Goal: Information Seeking & Learning: Learn about a topic

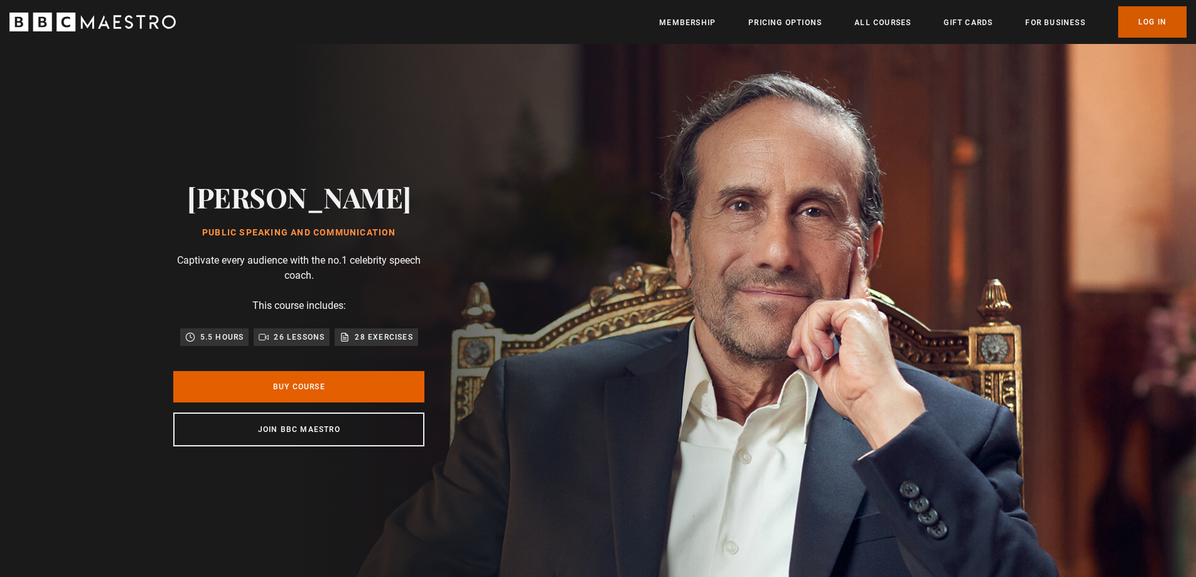
click at [1166, 13] on link "Log In" at bounding box center [1152, 21] width 68 height 31
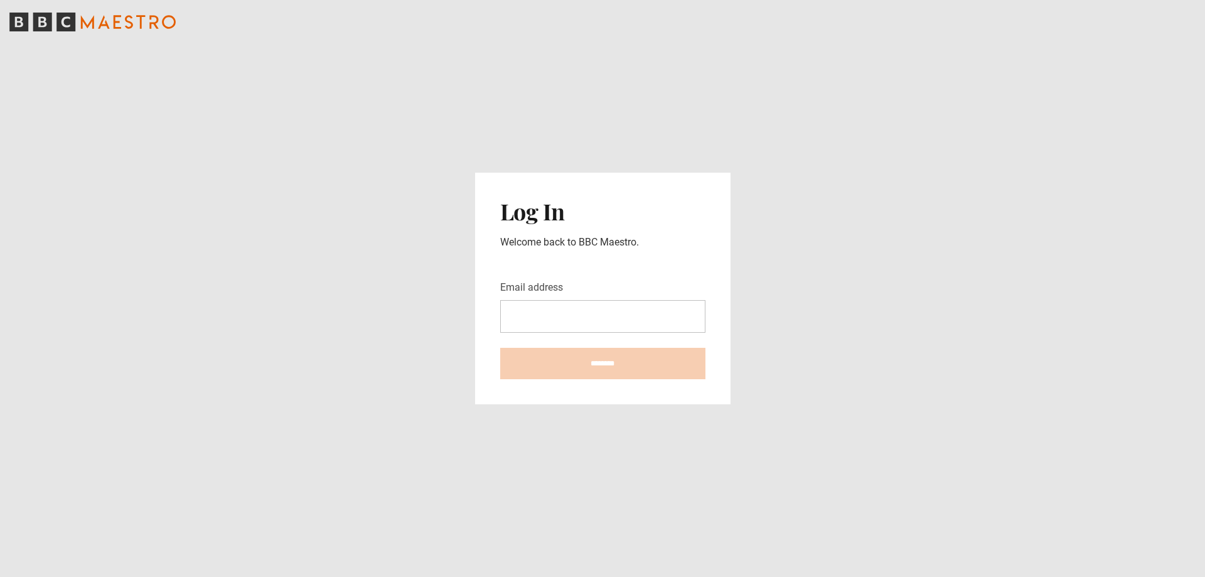
click at [607, 309] on input "Email address" at bounding box center [602, 316] width 205 height 33
type input "**********"
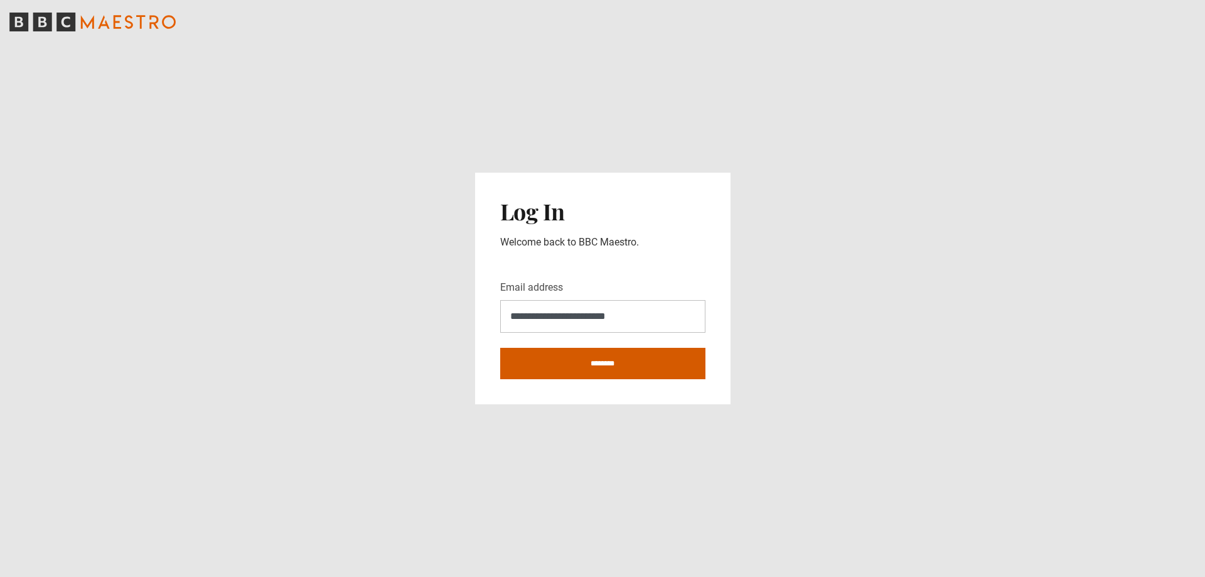
click at [608, 359] on input "********" at bounding box center [602, 363] width 205 height 31
type input "**********"
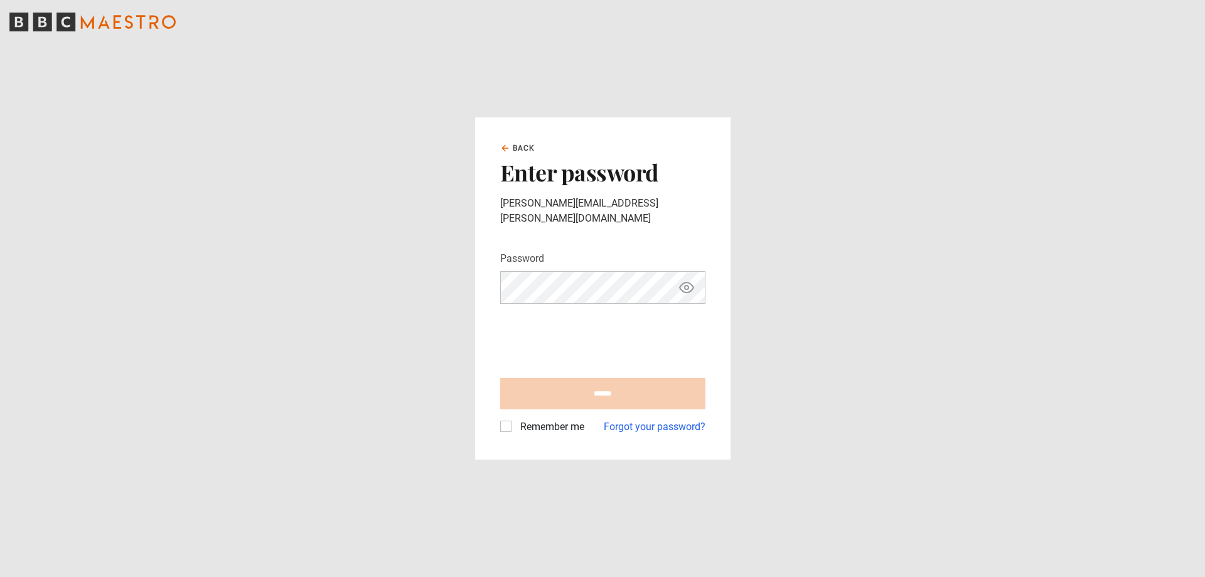
click at [581, 261] on div "Password Your password is hidden" at bounding box center [602, 277] width 205 height 53
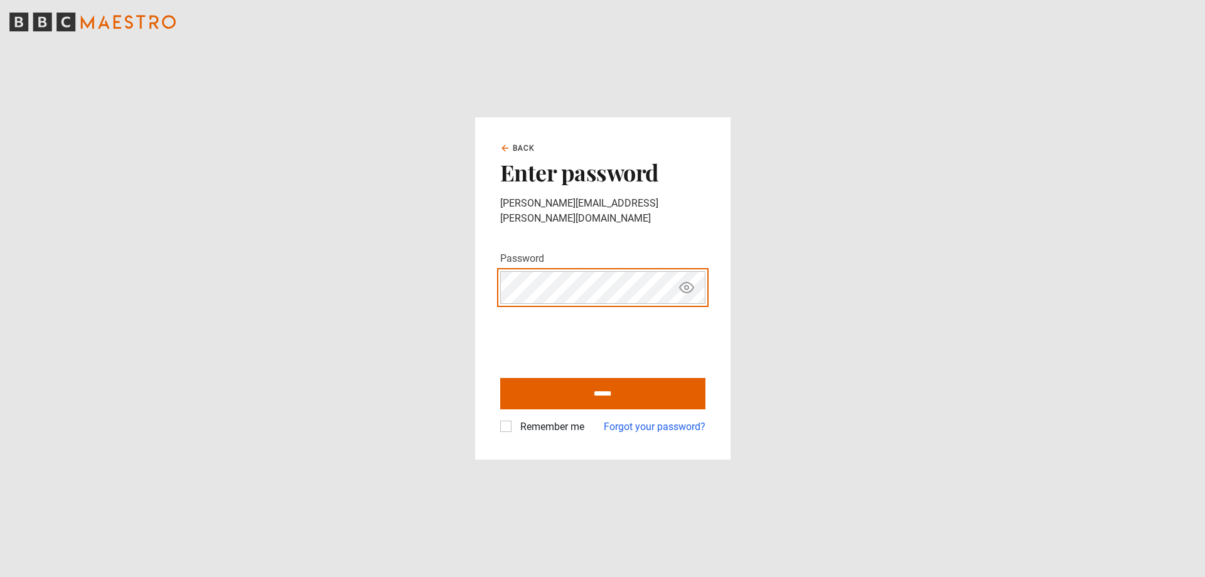
click at [500, 378] on input "******" at bounding box center [602, 393] width 205 height 31
type input "**********"
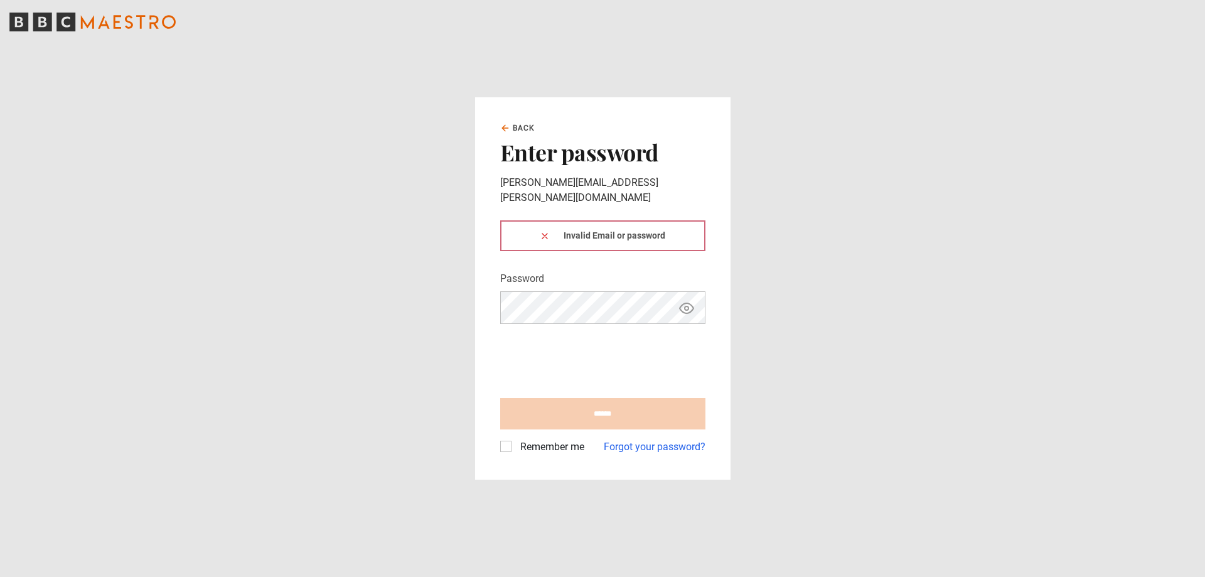
click at [672, 239] on div "Invalid Email or password" at bounding box center [602, 235] width 205 height 31
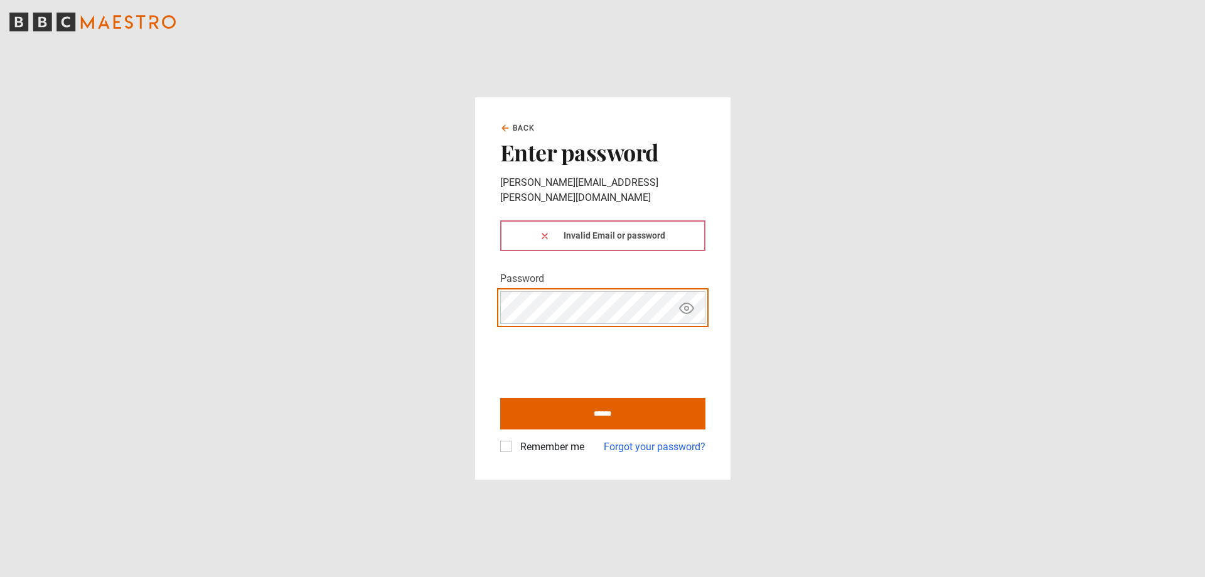
click button at bounding box center [545, 235] width 10 height 13
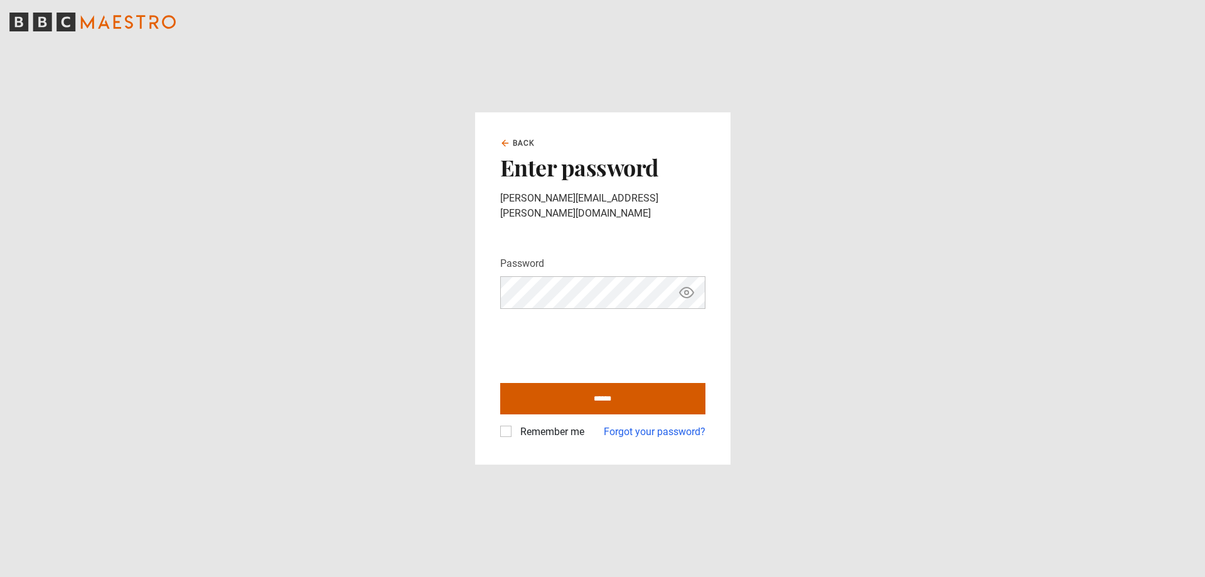
click at [604, 395] on input "******" at bounding box center [602, 398] width 205 height 31
type input "**********"
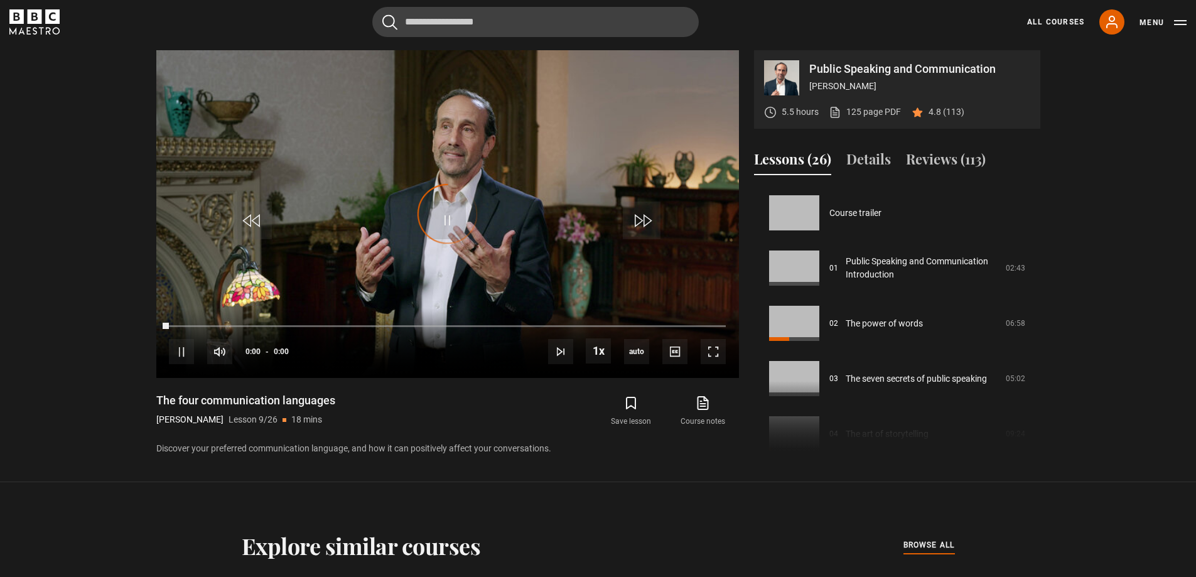
scroll to position [442, 0]
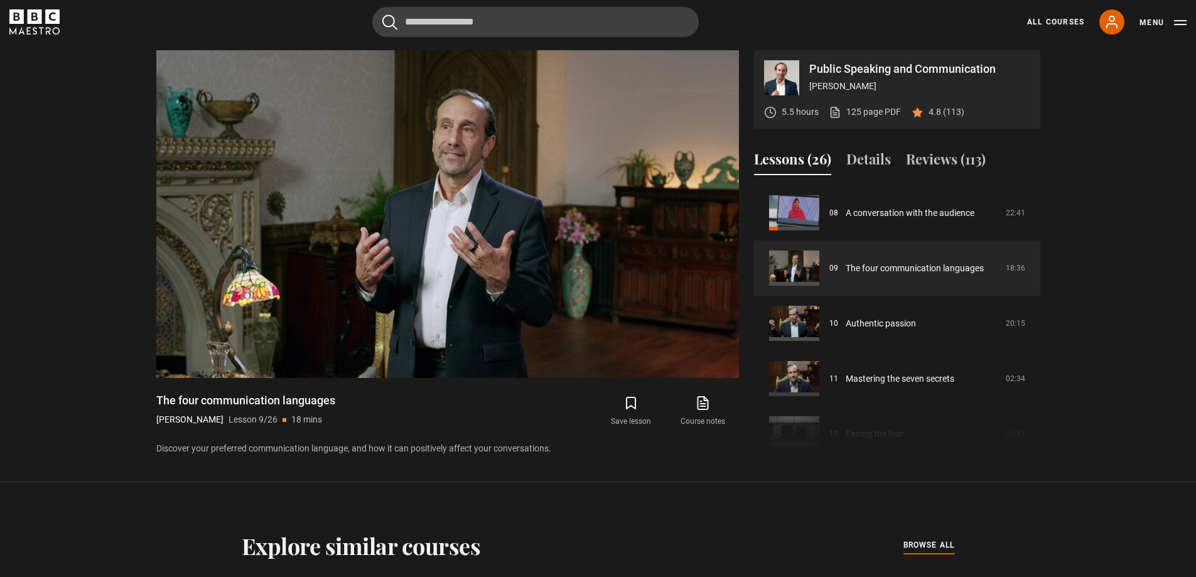
click at [661, 478] on section "Public Speaking and Communication Richard Greene 5.5 hours 125 page PDF (opens …" at bounding box center [598, 241] width 1196 height 482
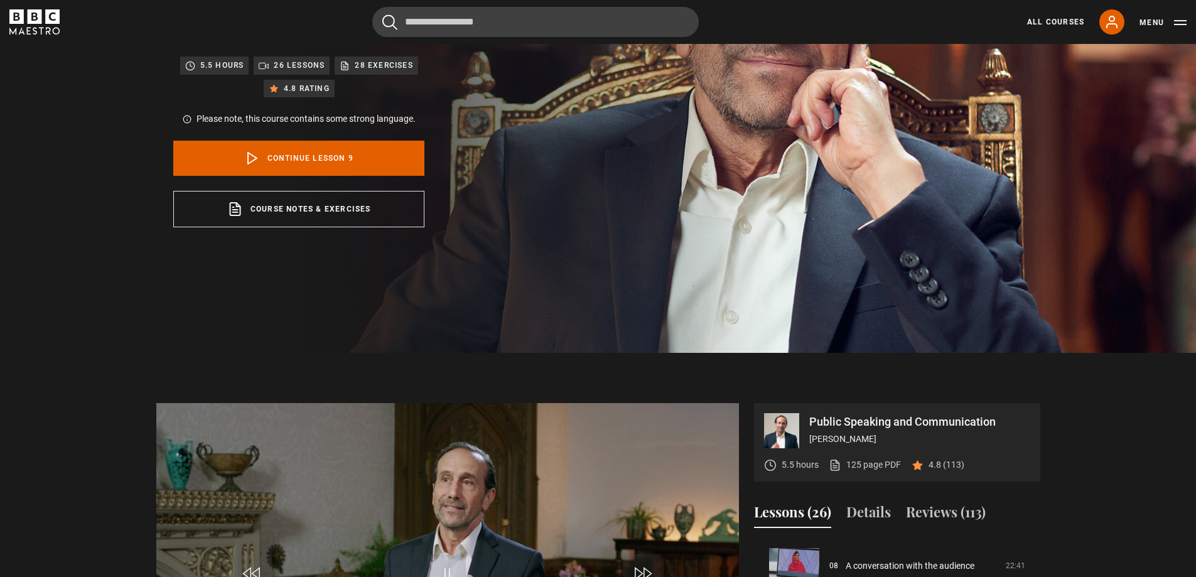
scroll to position [18, 0]
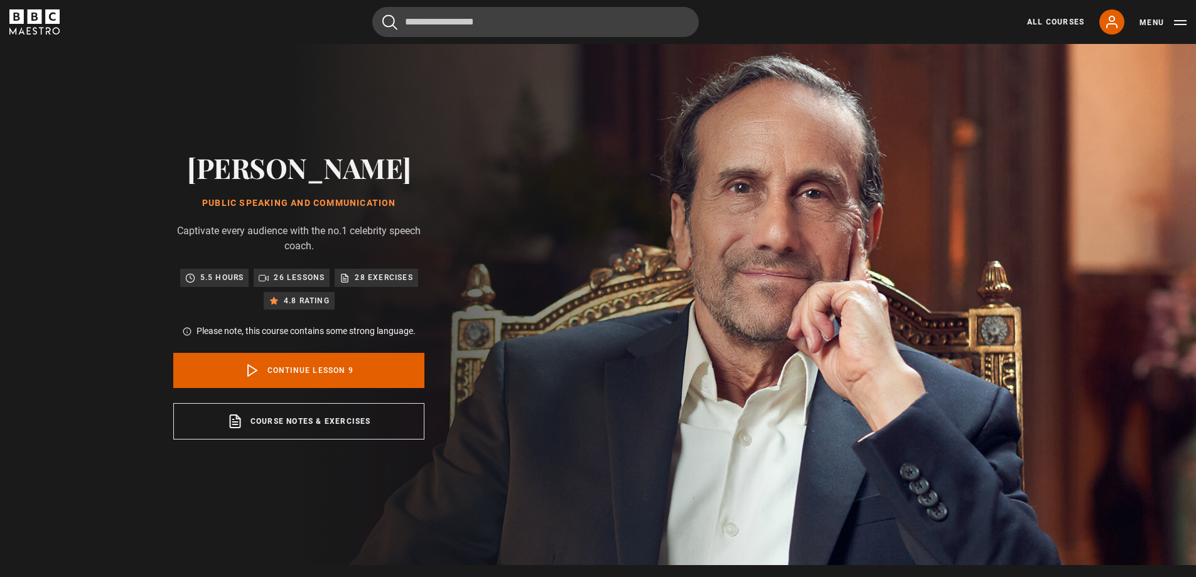
drag, startPoint x: 204, startPoint y: 161, endPoint x: 402, endPoint y: 209, distance: 203.5
click at [402, 209] on div "Richard Greene Public Speaking and Communication Captivate every audience with …" at bounding box center [298, 295] width 251 height 288
copy div "[PERSON_NAME] Public Speaking and Communication"
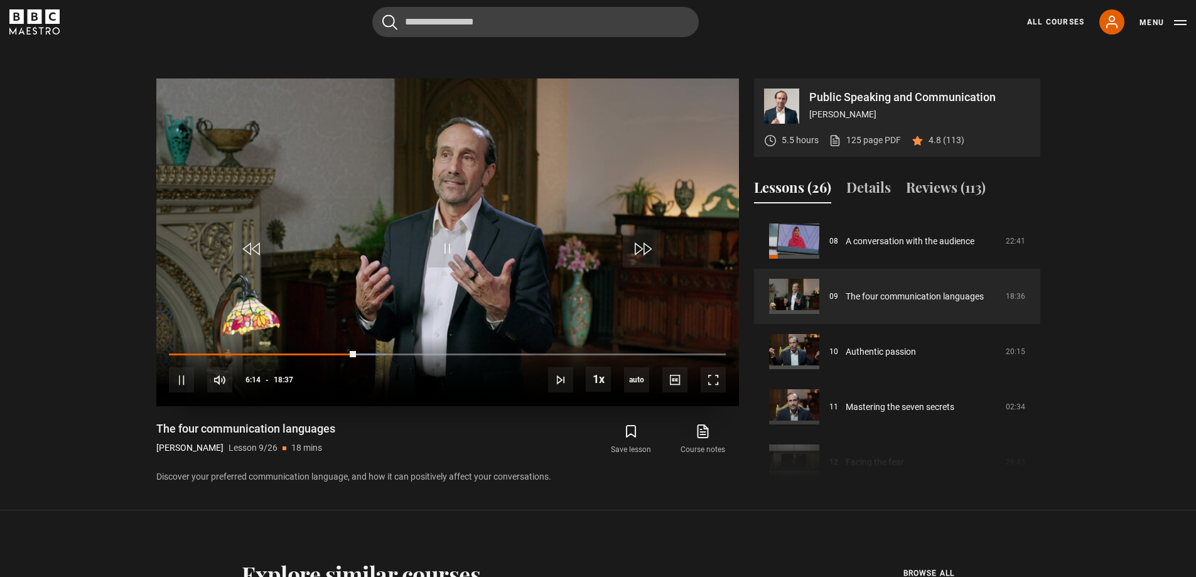
scroll to position [583, 0]
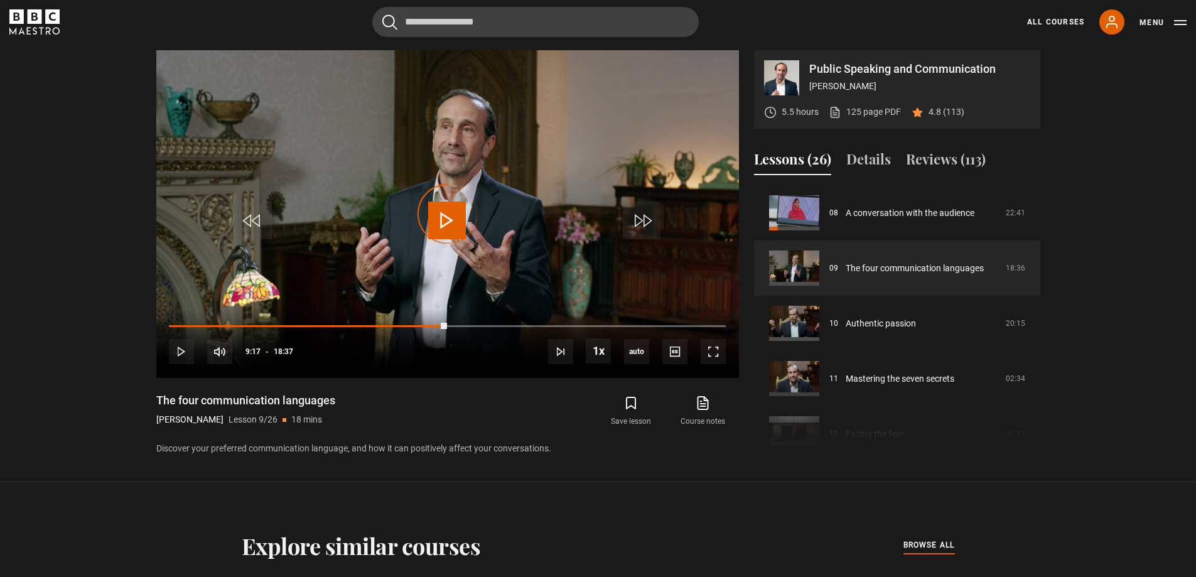
drag, startPoint x: 446, startPoint y: 326, endPoint x: 96, endPoint y: 320, distance: 350.2
click at [96, 320] on section "Public Speaking and Communication Richard Greene 5.5 hours 125 page PDF (opens …" at bounding box center [598, 241] width 1196 height 482
drag, startPoint x: 286, startPoint y: 325, endPoint x: 25, endPoint y: 333, distance: 261.2
click at [25, 333] on section "Public Speaking and Communication Richard Greene 5.5 hours 125 page PDF (opens …" at bounding box center [598, 241] width 1196 height 482
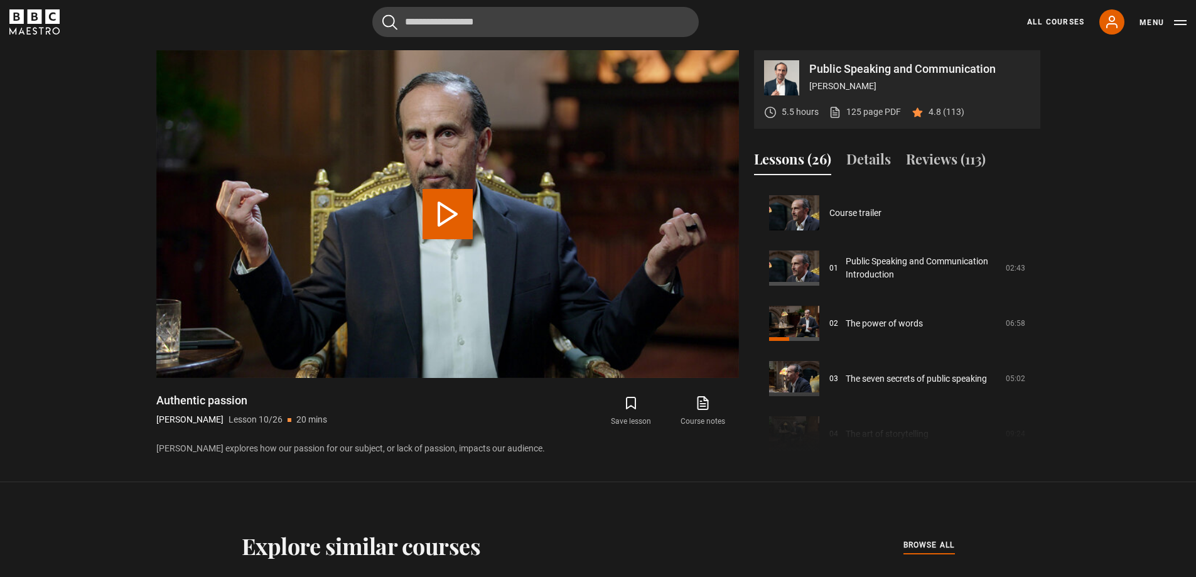
scroll to position [497, 0]
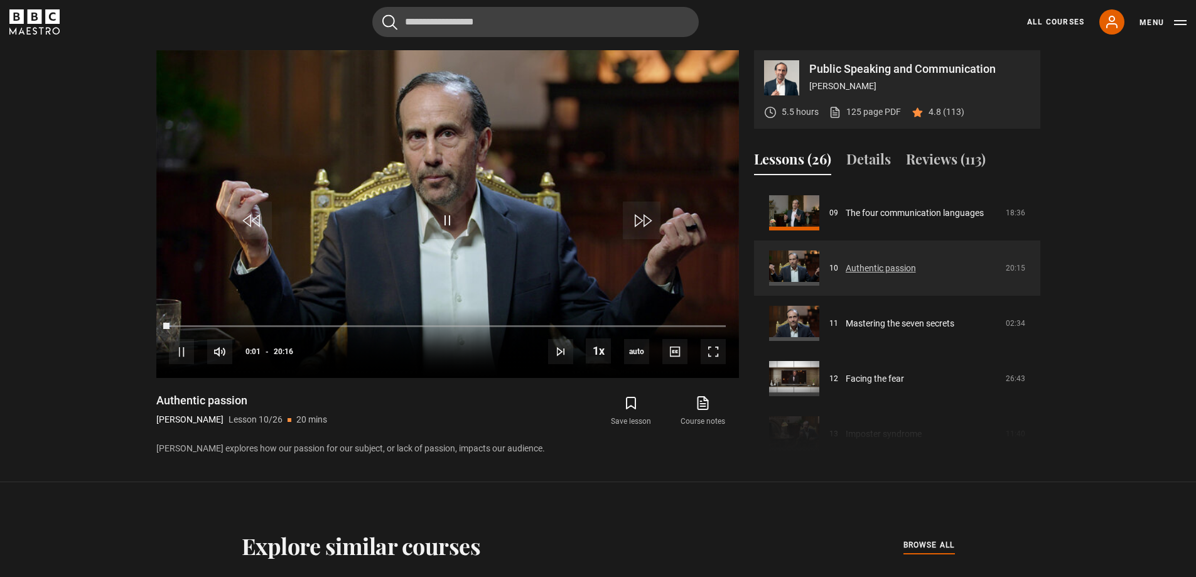
click at [891, 265] on link "Authentic passion" at bounding box center [880, 268] width 70 height 13
click at [83, 110] on section "Public Speaking and Communication Richard Greene 5.5 hours 125 page PDF (opens …" at bounding box center [598, 241] width 1196 height 482
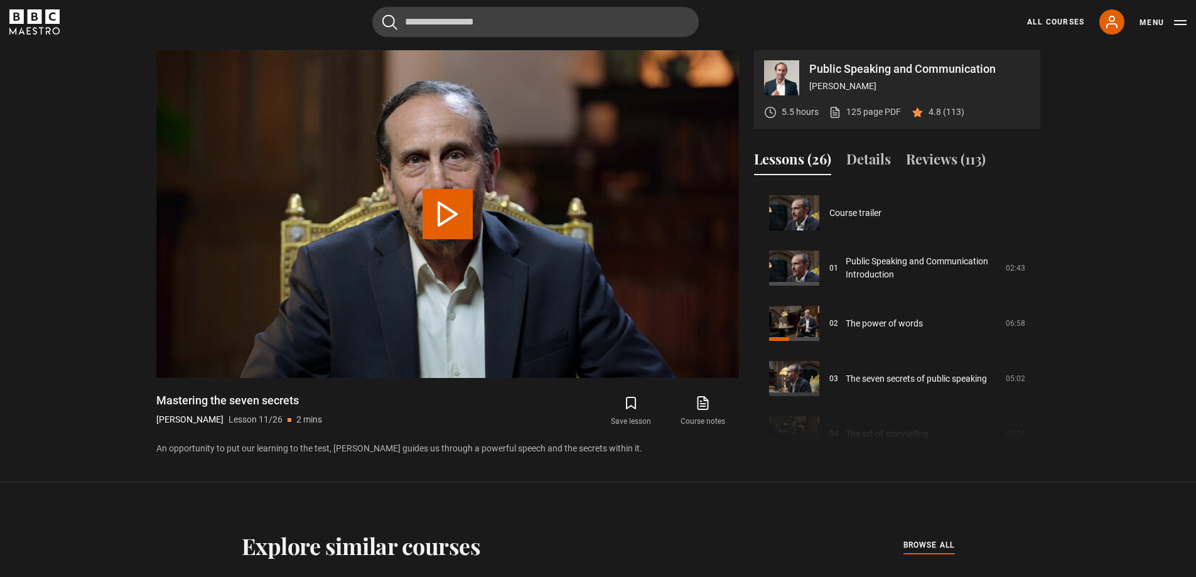
scroll to position [552, 0]
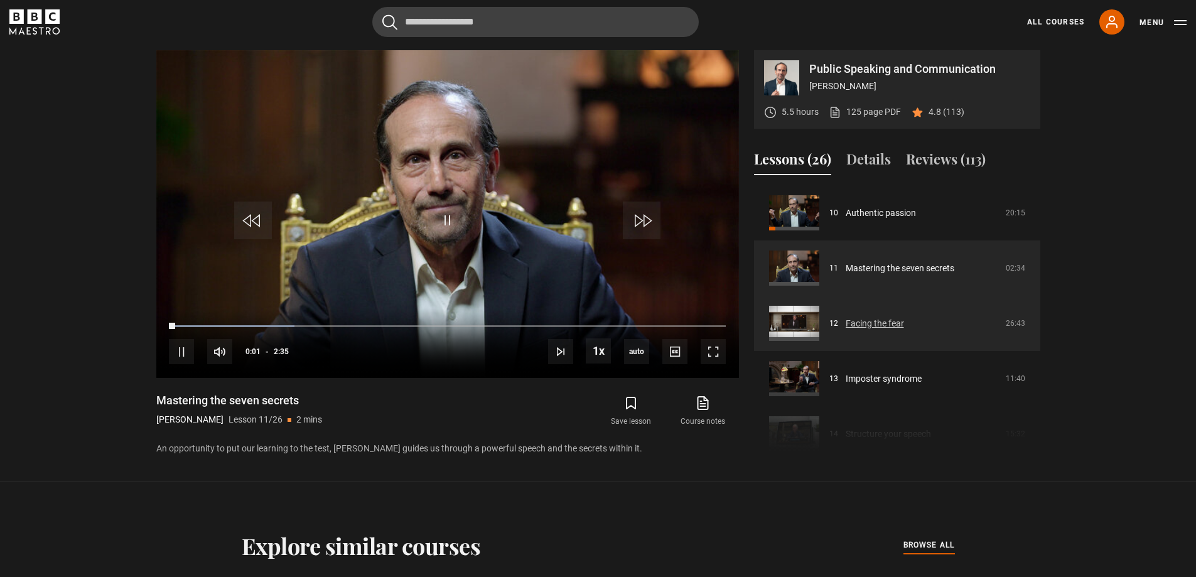
click at [882, 321] on link "Facing the fear" at bounding box center [874, 323] width 58 height 13
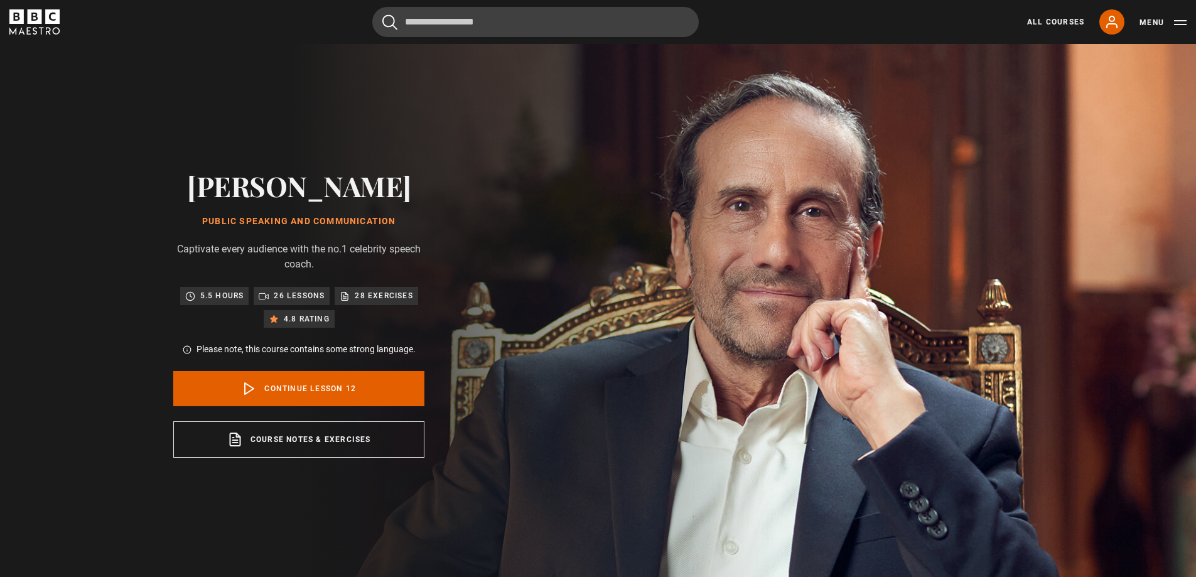
drag, startPoint x: 404, startPoint y: 223, endPoint x: 210, endPoint y: 202, distance: 194.5
click at [210, 202] on div "[PERSON_NAME] Public Speaking and Communication Captivate every audience with t…" at bounding box center [298, 313] width 251 height 288
click at [252, 235] on div "[PERSON_NAME] Public Speaking and Communication Captivate every audience with t…" at bounding box center [298, 313] width 251 height 288
click at [348, 260] on p "Captivate every audience with the no.1 celebrity speech coach." at bounding box center [298, 257] width 251 height 30
click at [355, 274] on div "[PERSON_NAME] Public Speaking and Communication Captivate every audience with t…" at bounding box center [298, 313] width 251 height 288
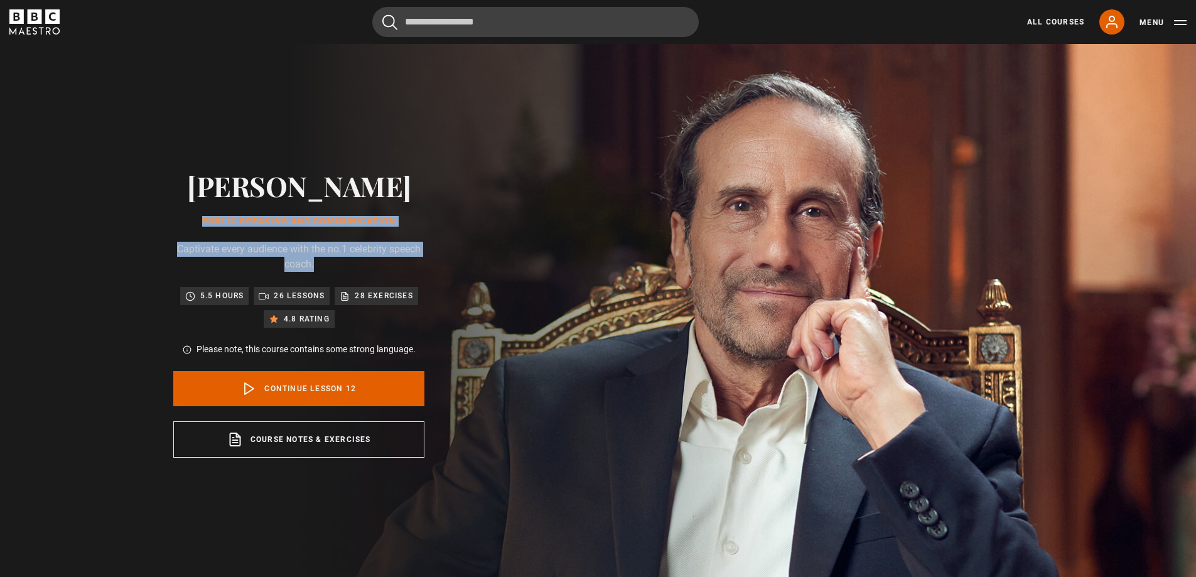
drag, startPoint x: 318, startPoint y: 267, endPoint x: 200, endPoint y: 192, distance: 139.6
click at [200, 192] on div "[PERSON_NAME] Public Speaking and Communication Captivate every audience with t…" at bounding box center [298, 313] width 251 height 288
copy div "[PERSON_NAME] Public Speaking and Communication Captivate every audience with t…"
click at [306, 235] on div "[PERSON_NAME] Public Speaking and Communication Captivate every audience with t…" at bounding box center [298, 313] width 251 height 288
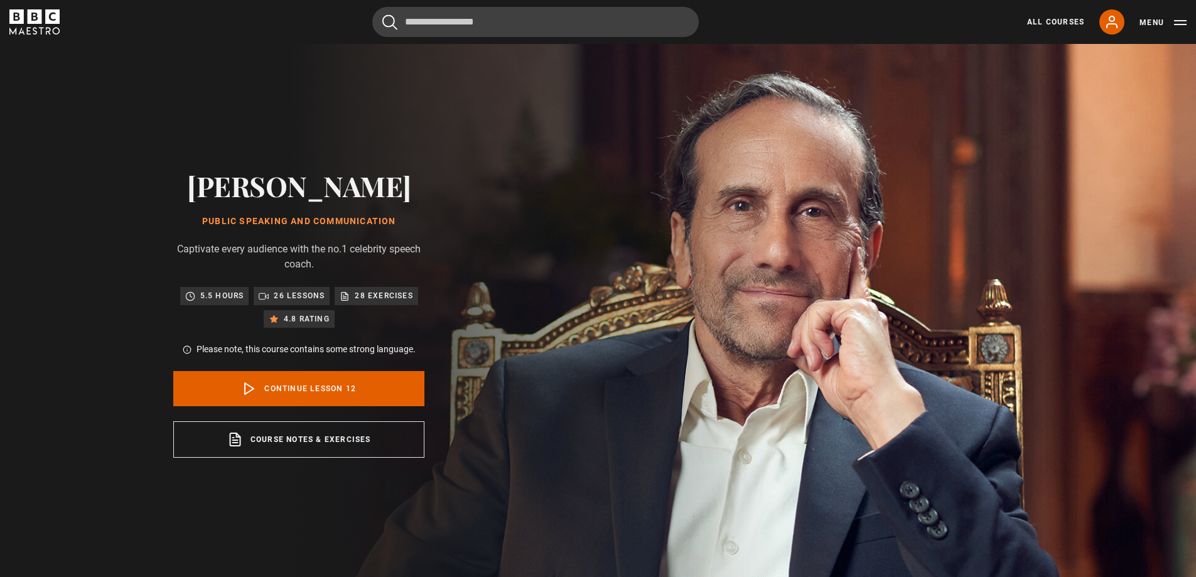
drag, startPoint x: 410, startPoint y: 222, endPoint x: 203, endPoint y: 220, distance: 207.1
click at [203, 220] on h1 "Public Speaking and Communication" at bounding box center [298, 222] width 251 height 10
copy h1 "Public Speaking and Communication"
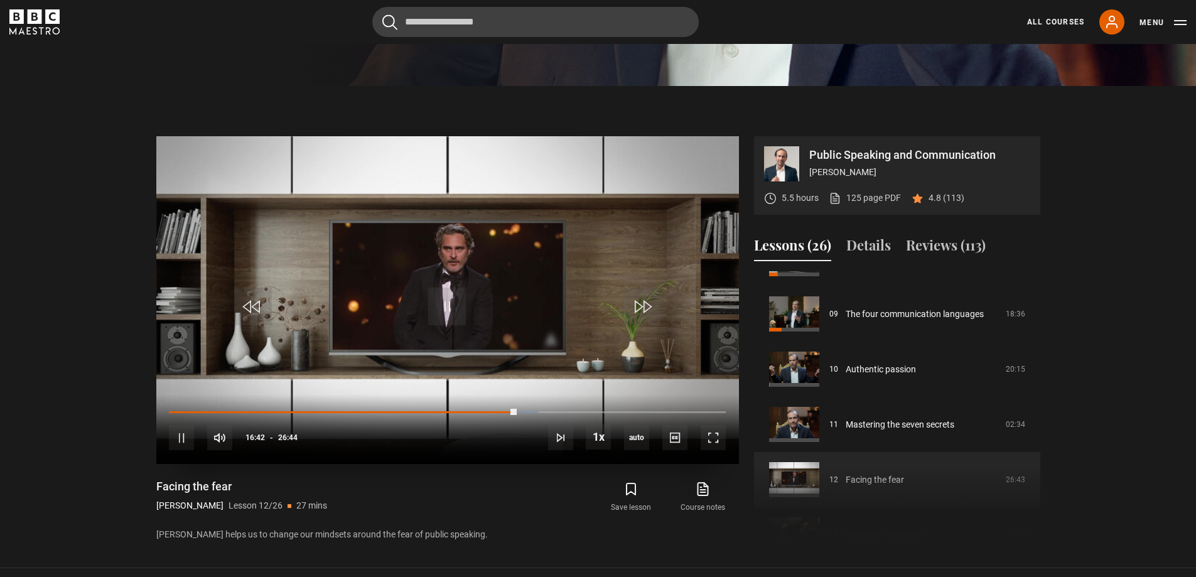
scroll to position [502, 0]
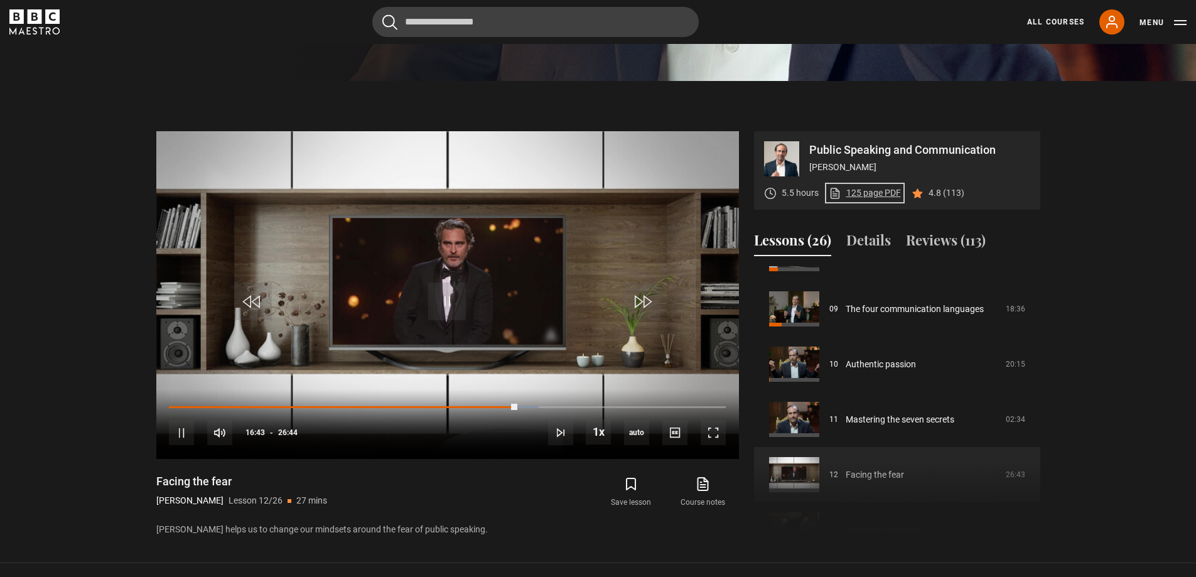
click at [877, 193] on link "125 page PDF (opens in new tab)" at bounding box center [864, 192] width 72 height 13
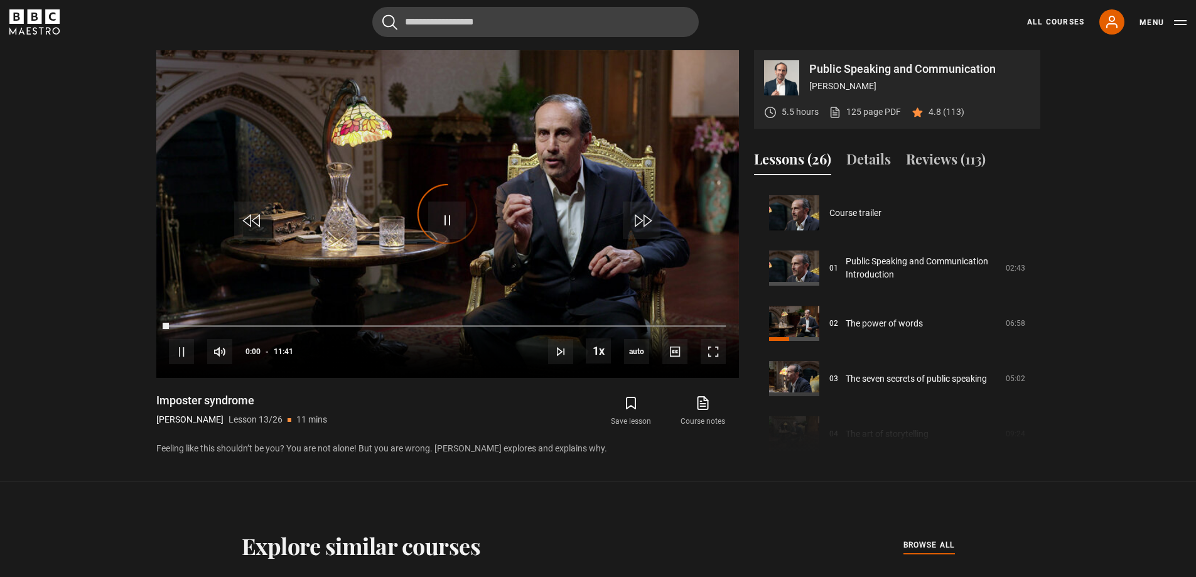
scroll to position [663, 0]
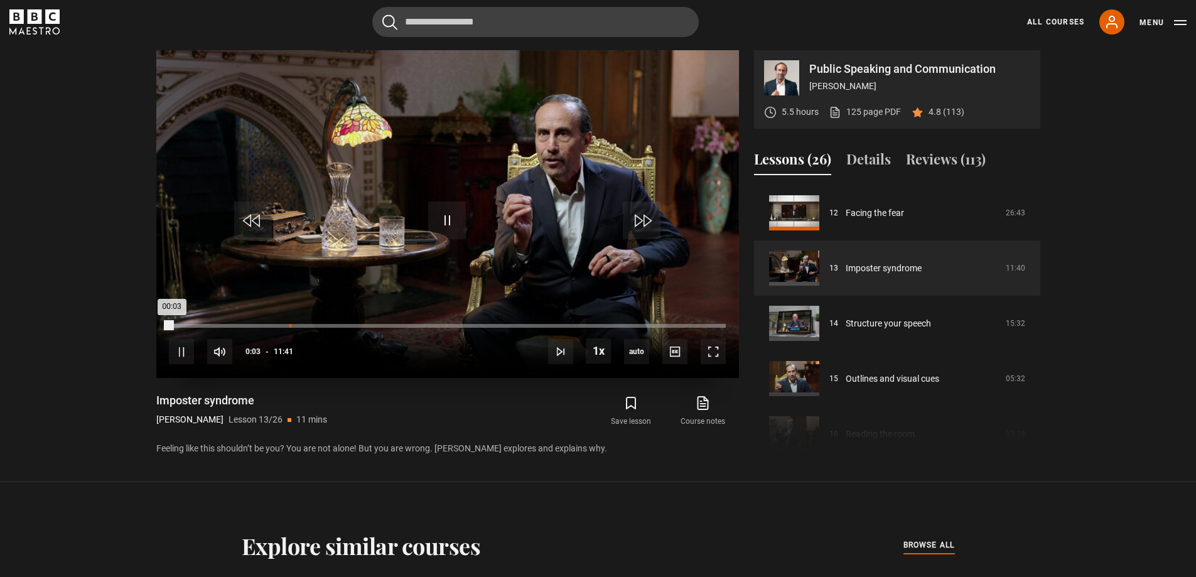
click at [289, 326] on div "Loaded : 1.43% 02:31 00:03" at bounding box center [447, 326] width 556 height 4
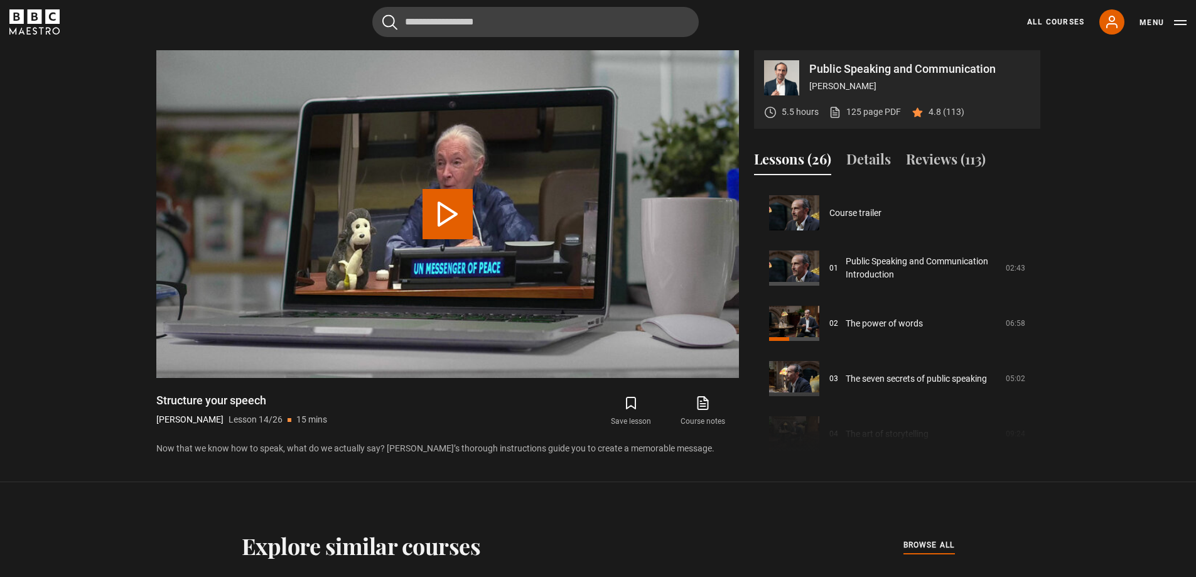
scroll to position [718, 0]
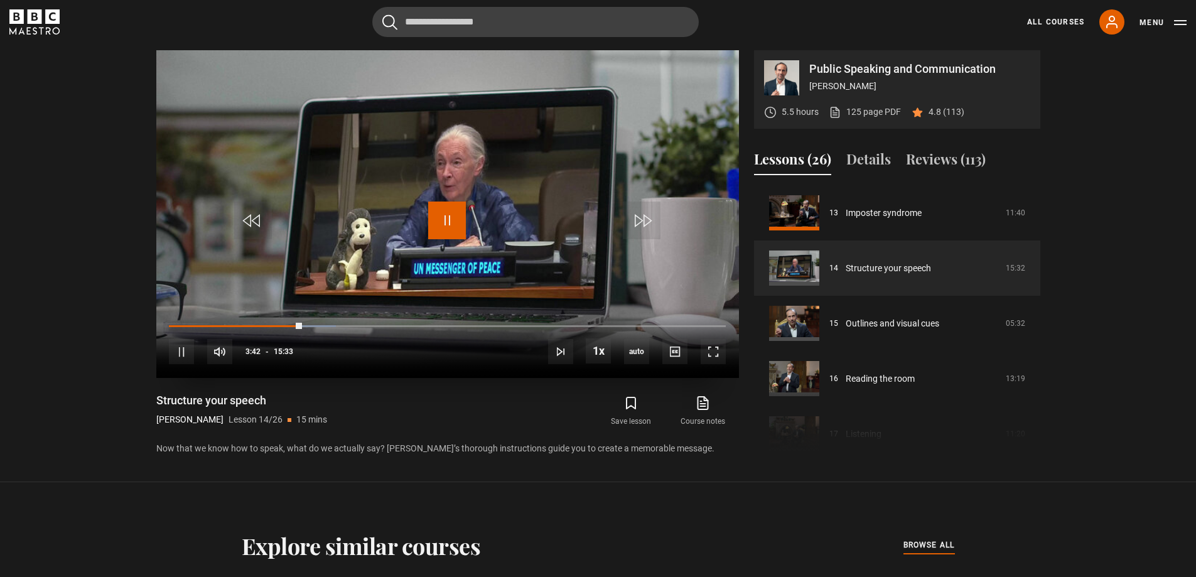
click at [431, 223] on span "Video Player" at bounding box center [447, 220] width 38 height 38
